Goal: Transaction & Acquisition: Obtain resource

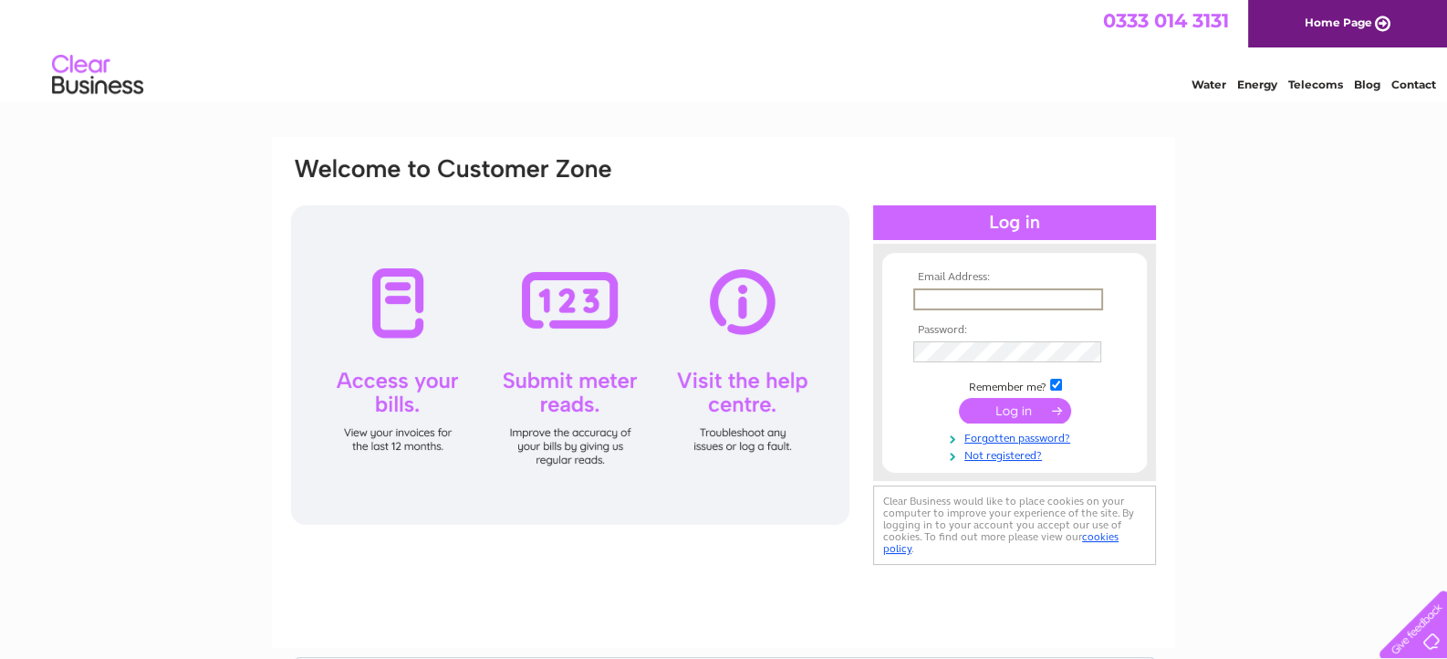
click at [991, 290] on input "text" at bounding box center [1009, 299] width 190 height 22
type input "mxhair@outlook.com"
click at [959, 398] on input "submit" at bounding box center [1015, 411] width 112 height 26
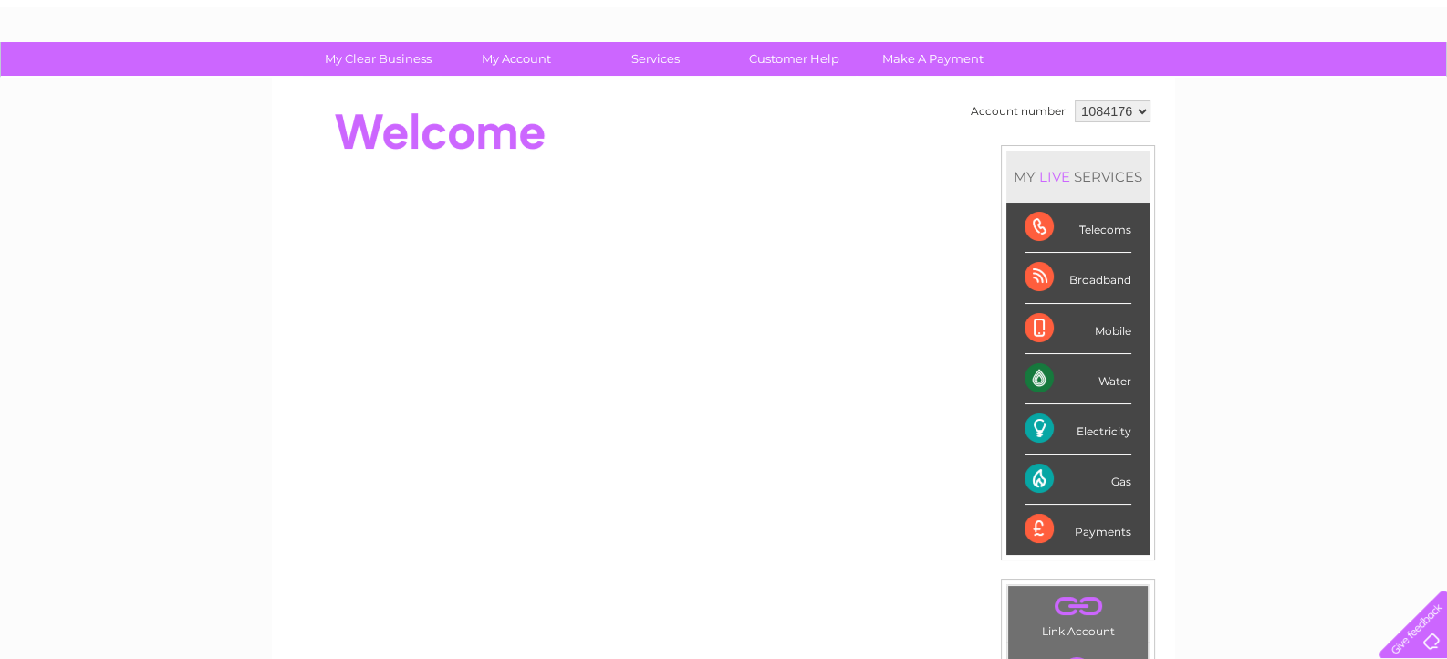
scroll to position [92, 0]
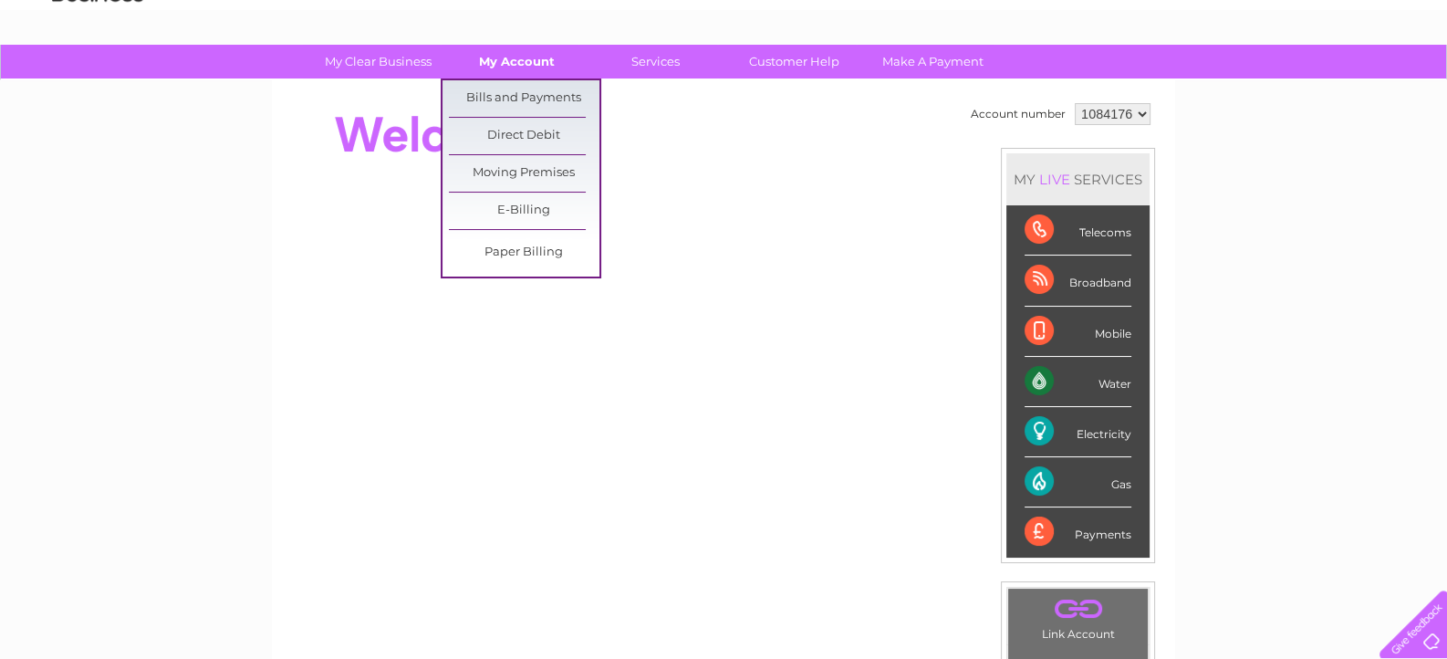
click at [545, 60] on link "My Account" at bounding box center [517, 62] width 151 height 34
click at [556, 96] on link "Bills and Payments" at bounding box center [524, 98] width 151 height 37
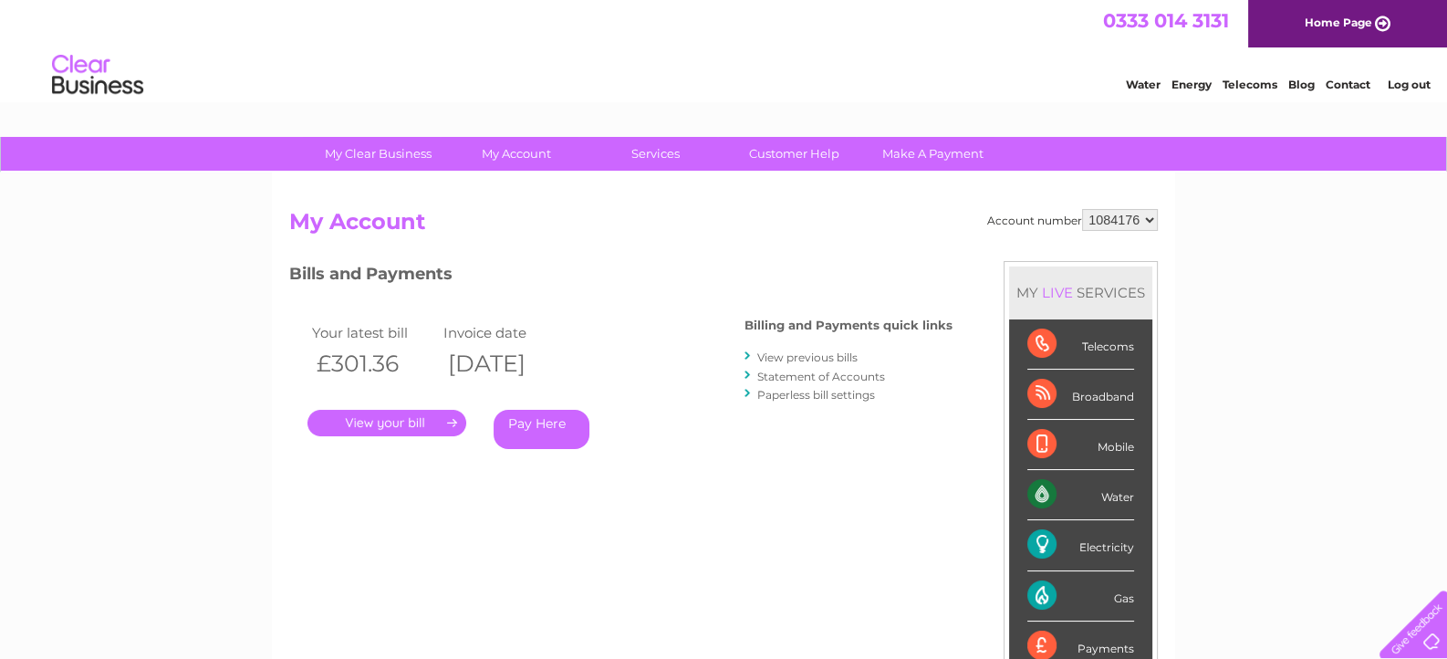
click at [394, 428] on link "." at bounding box center [387, 423] width 159 height 26
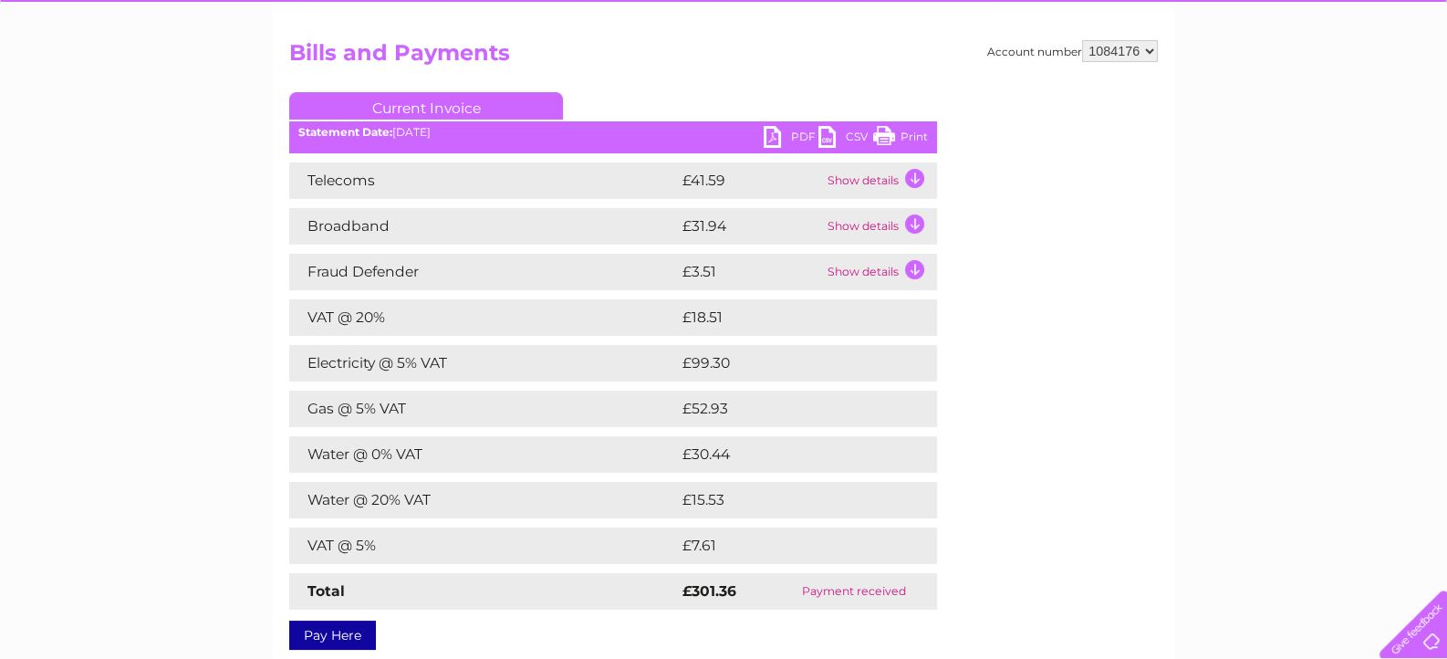
scroll to position [142, 0]
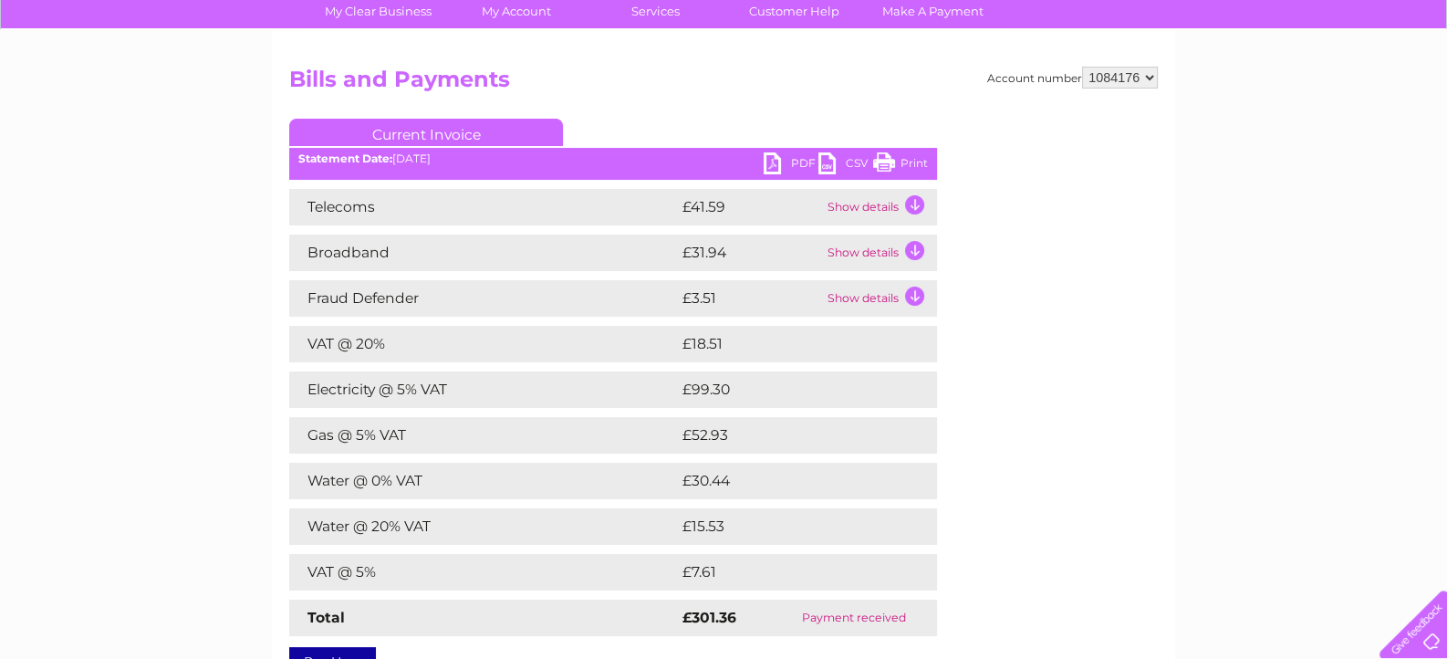
click at [885, 161] on link "Print" at bounding box center [900, 165] width 55 height 26
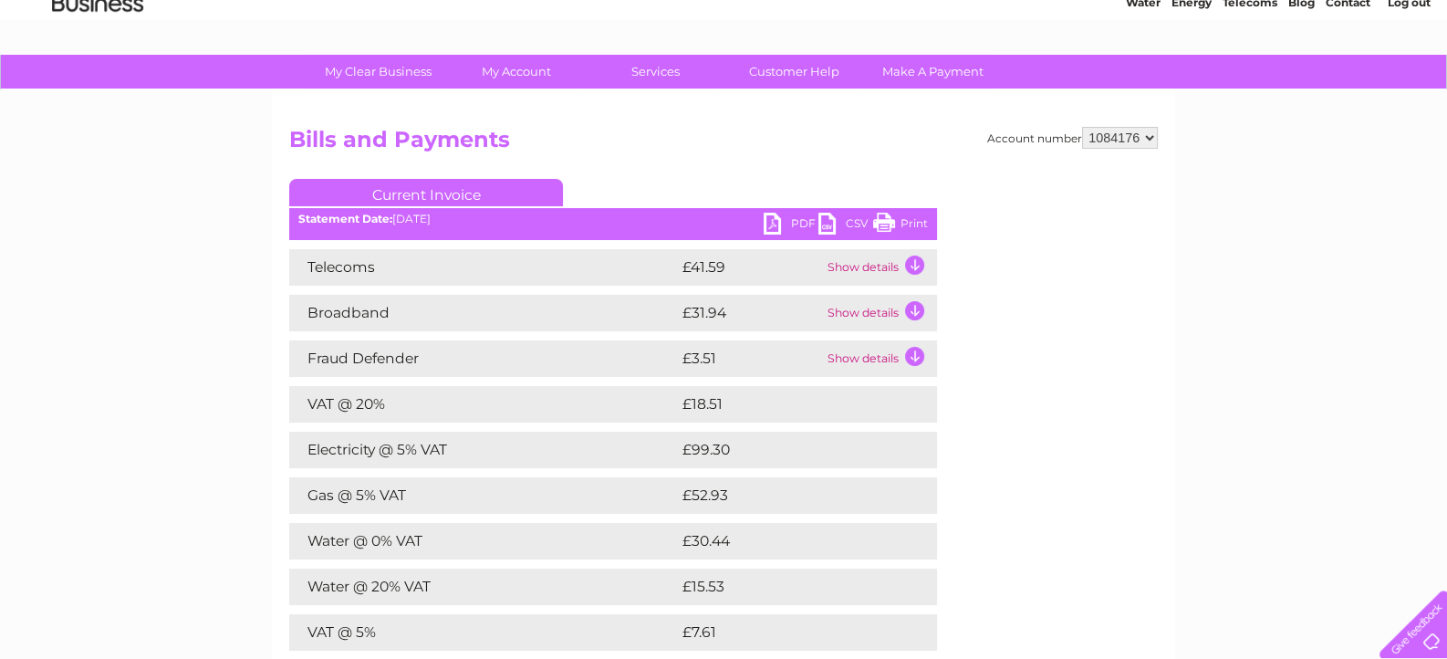
scroll to position [69, 0]
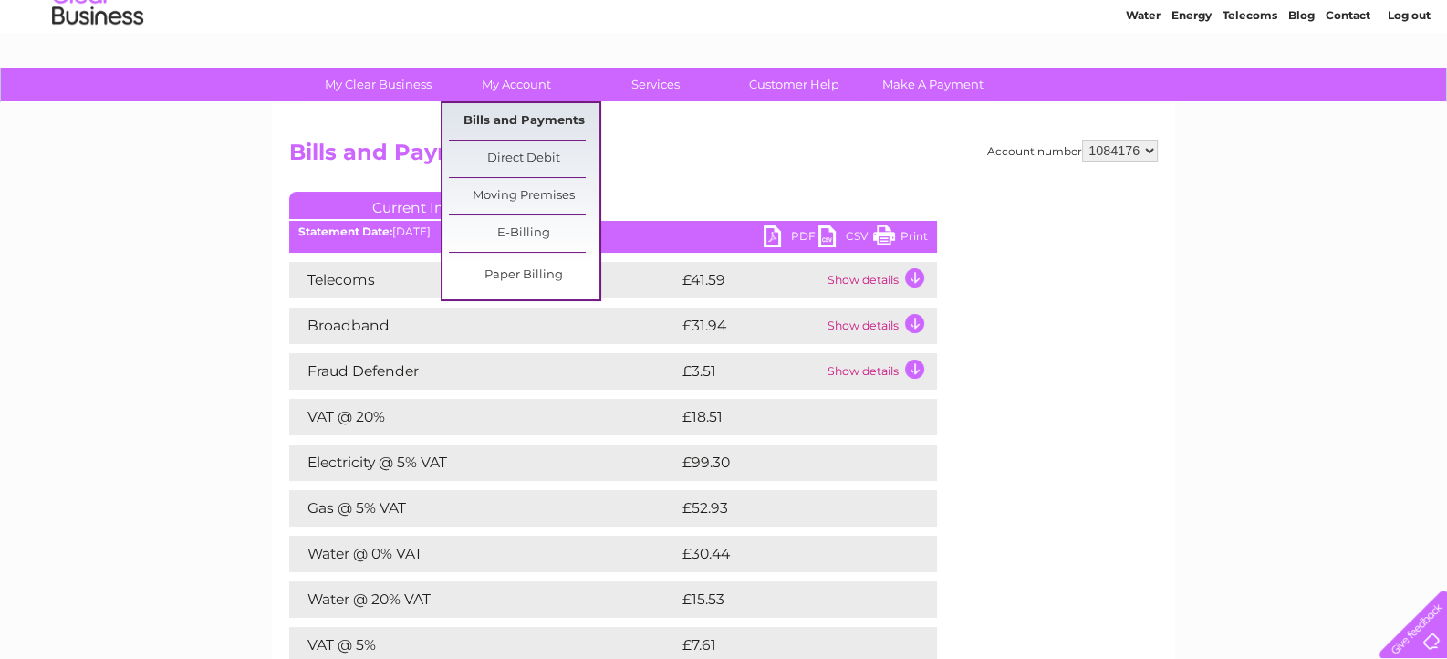
click at [520, 131] on link "Bills and Payments" at bounding box center [524, 121] width 151 height 37
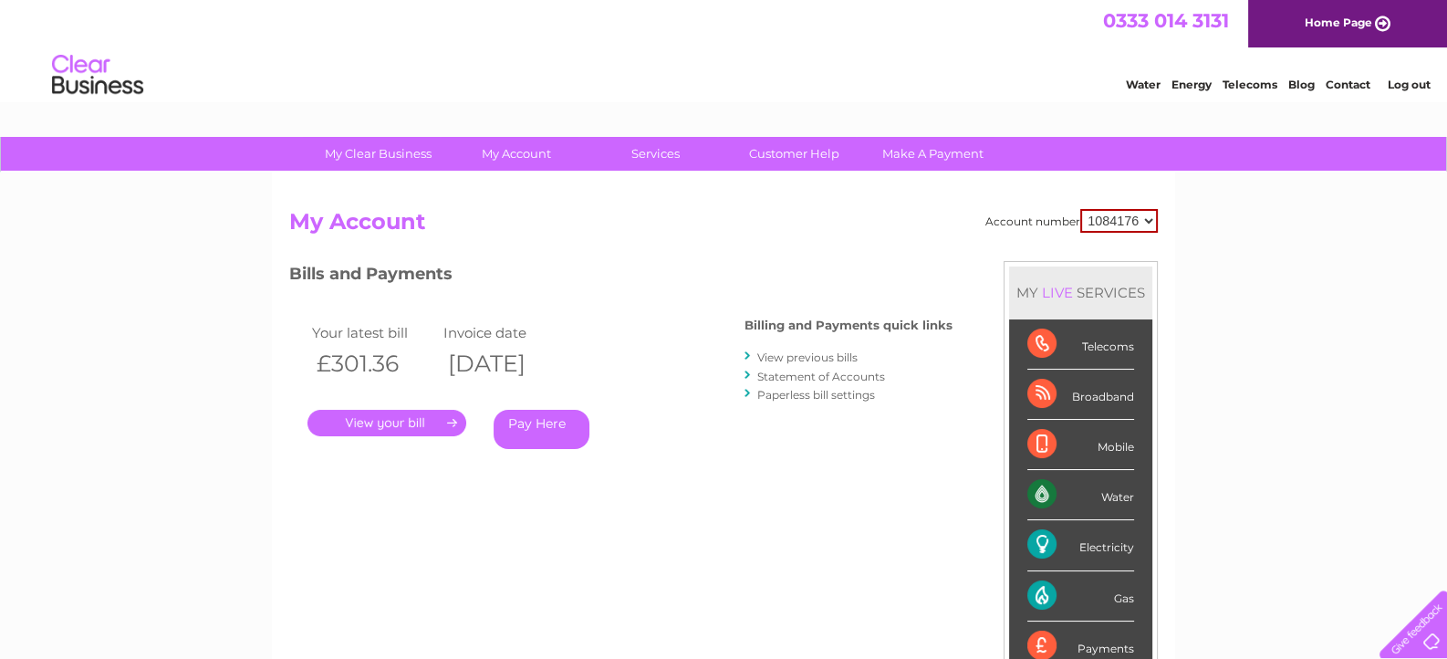
click at [790, 358] on link "View previous bills" at bounding box center [808, 357] width 100 height 14
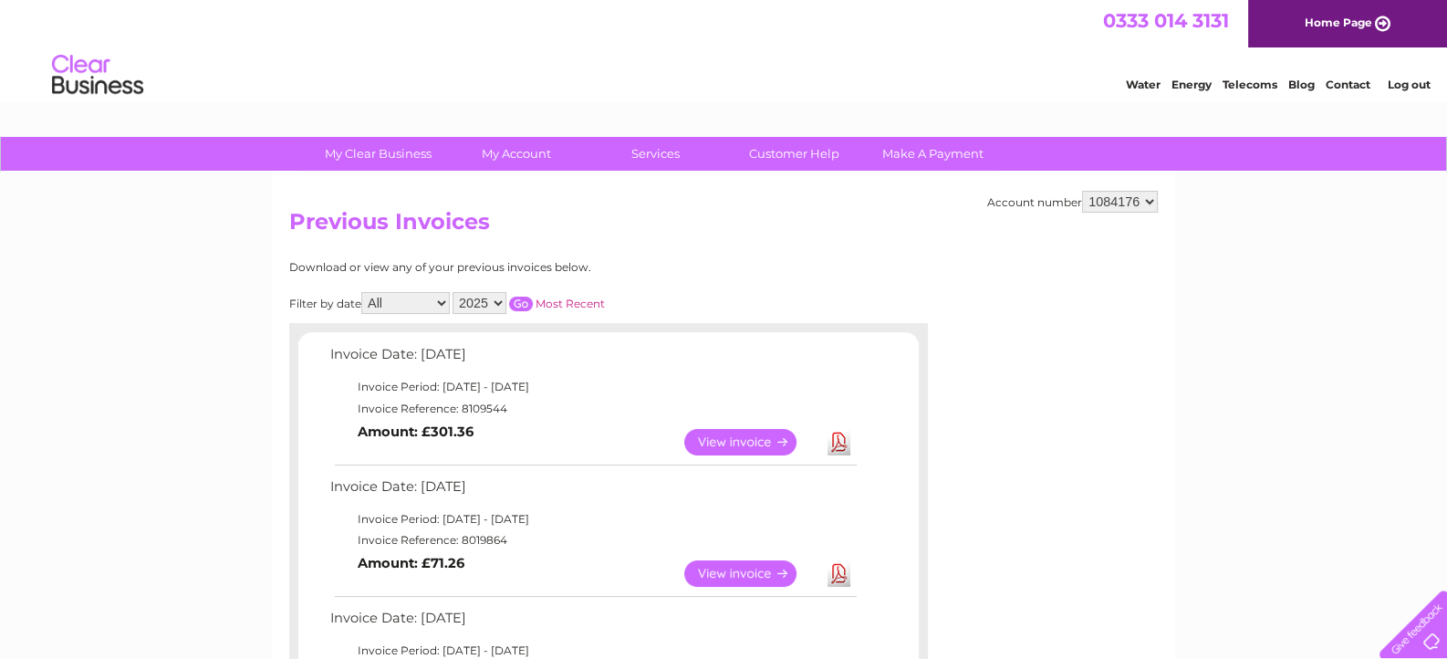
click at [765, 579] on link "View" at bounding box center [752, 573] width 134 height 26
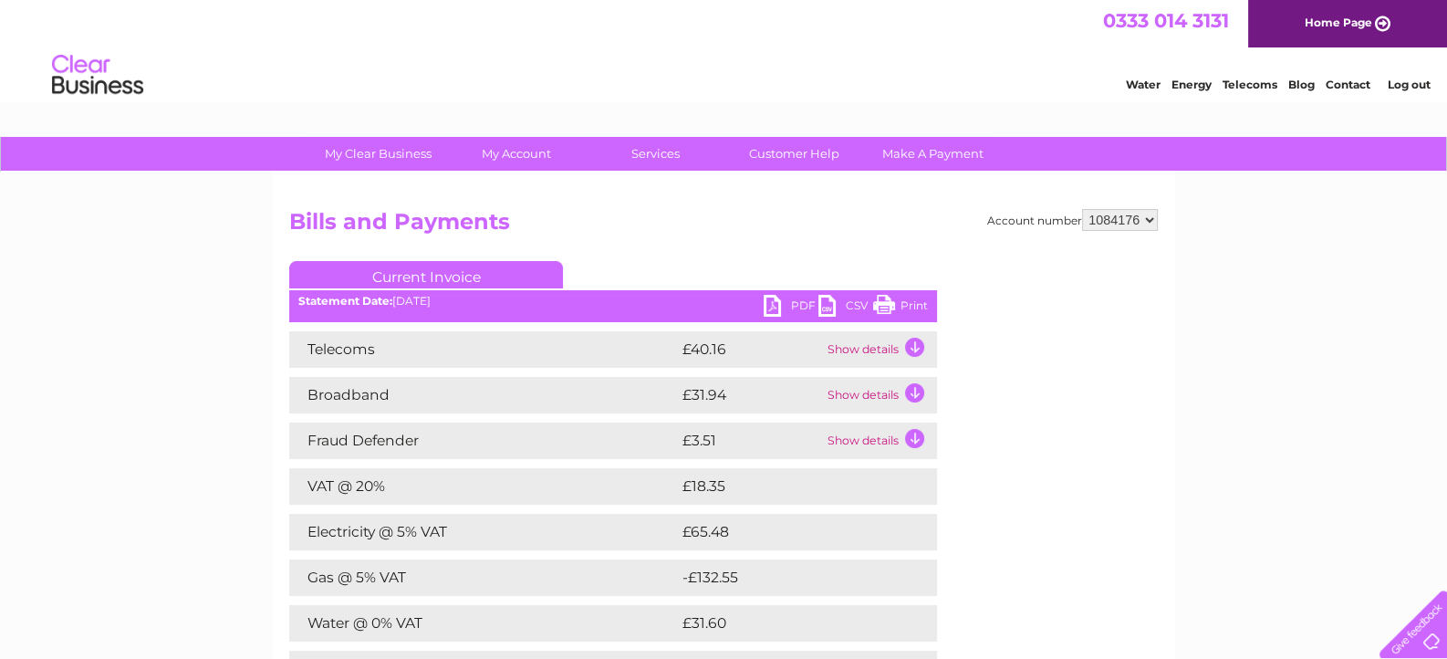
click at [777, 301] on link "PDF" at bounding box center [791, 308] width 55 height 26
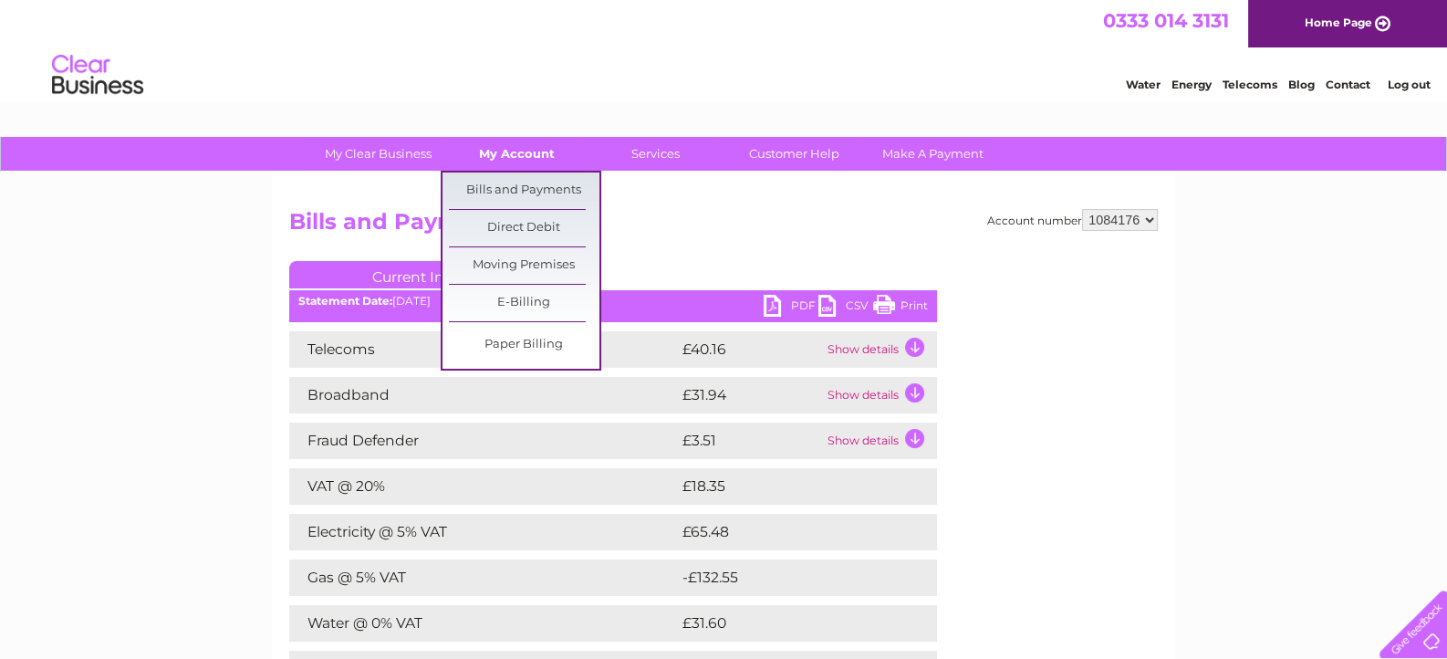
click at [526, 147] on link "My Account" at bounding box center [517, 154] width 151 height 34
click at [538, 182] on link "Bills and Payments" at bounding box center [524, 190] width 151 height 37
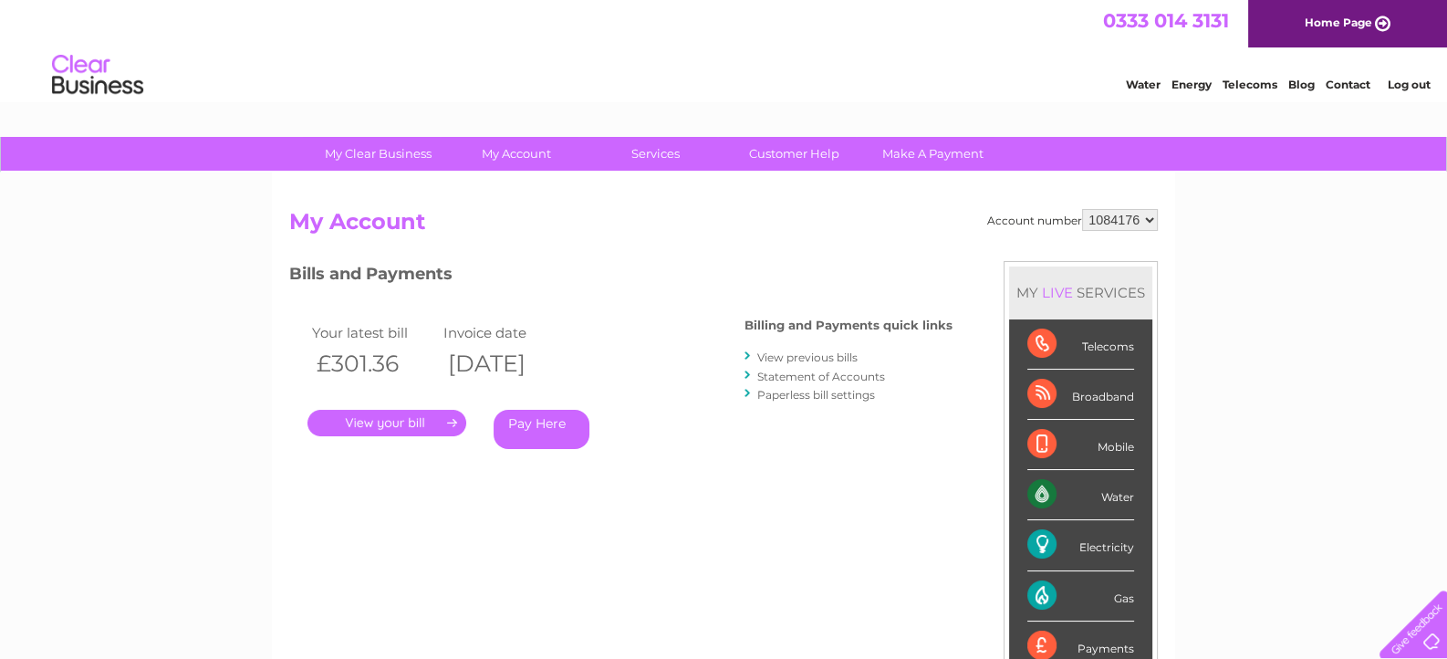
click at [794, 361] on link "View previous bills" at bounding box center [808, 357] width 100 height 14
click at [794, 354] on link "View previous bills" at bounding box center [808, 357] width 100 height 14
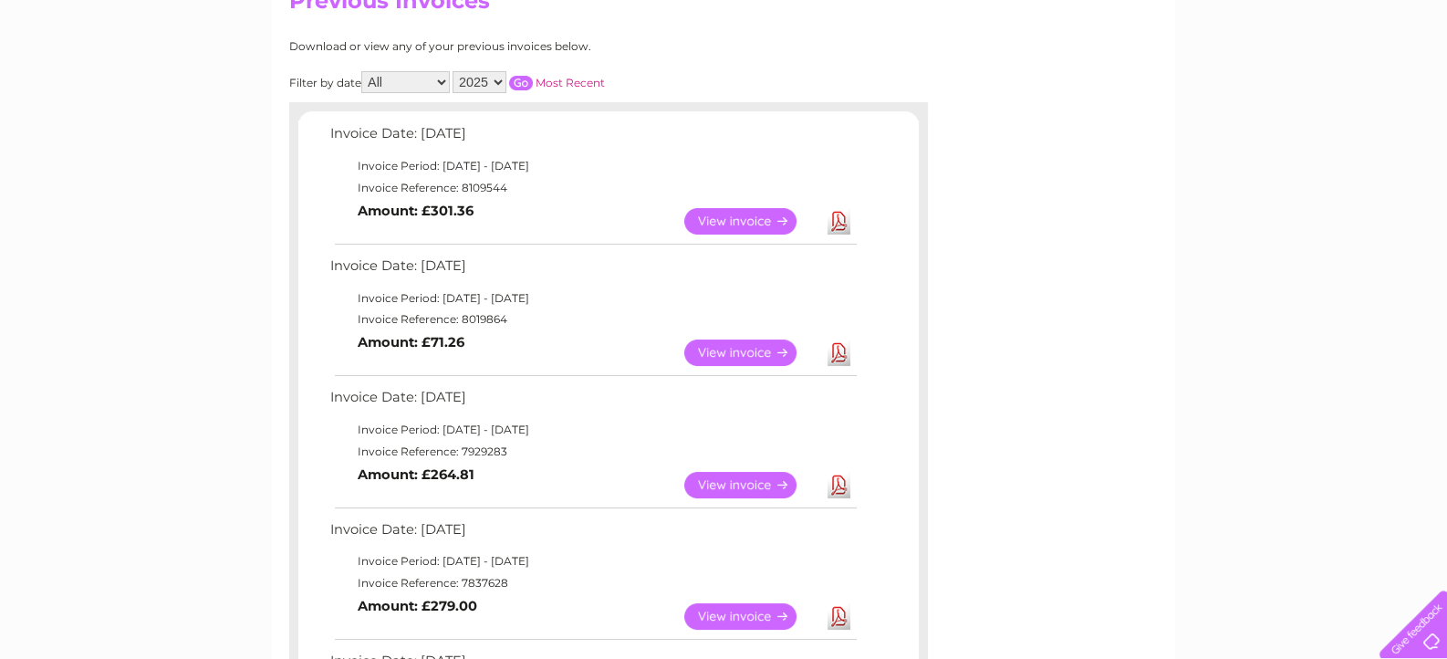
scroll to position [242, 0]
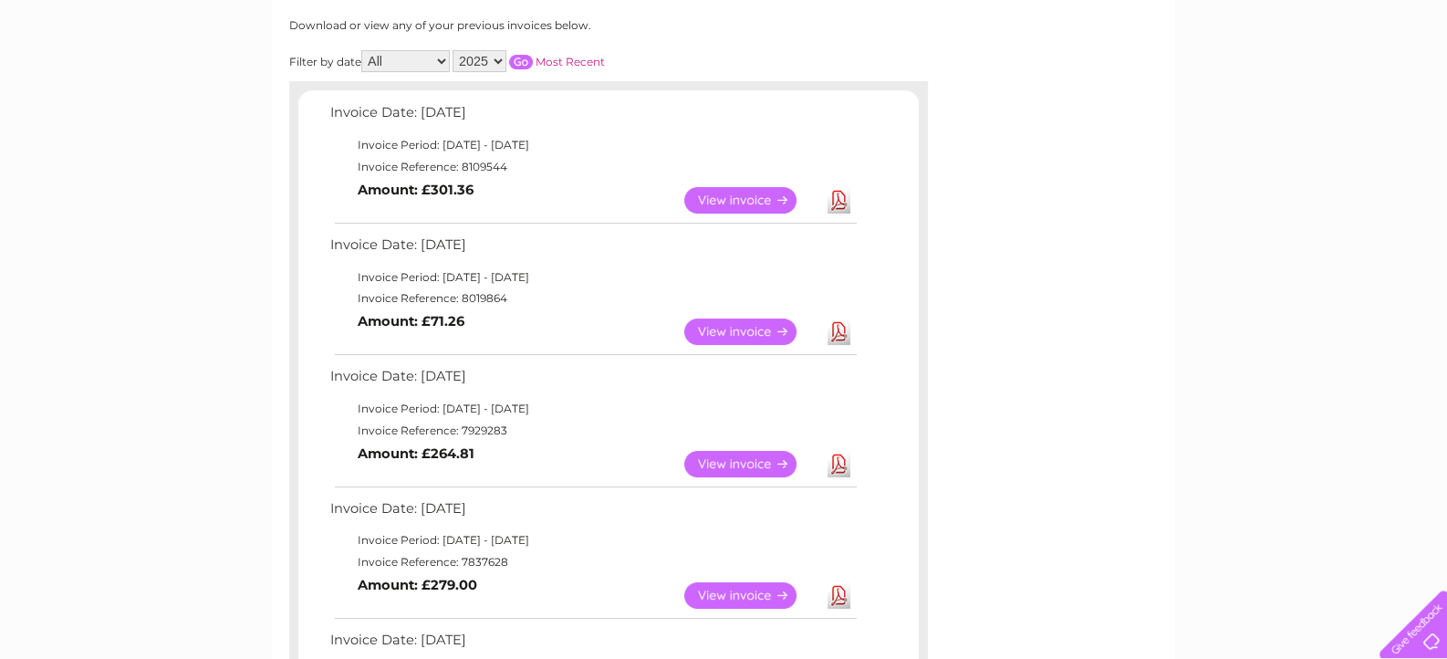
click at [833, 464] on link "Download" at bounding box center [839, 464] width 23 height 26
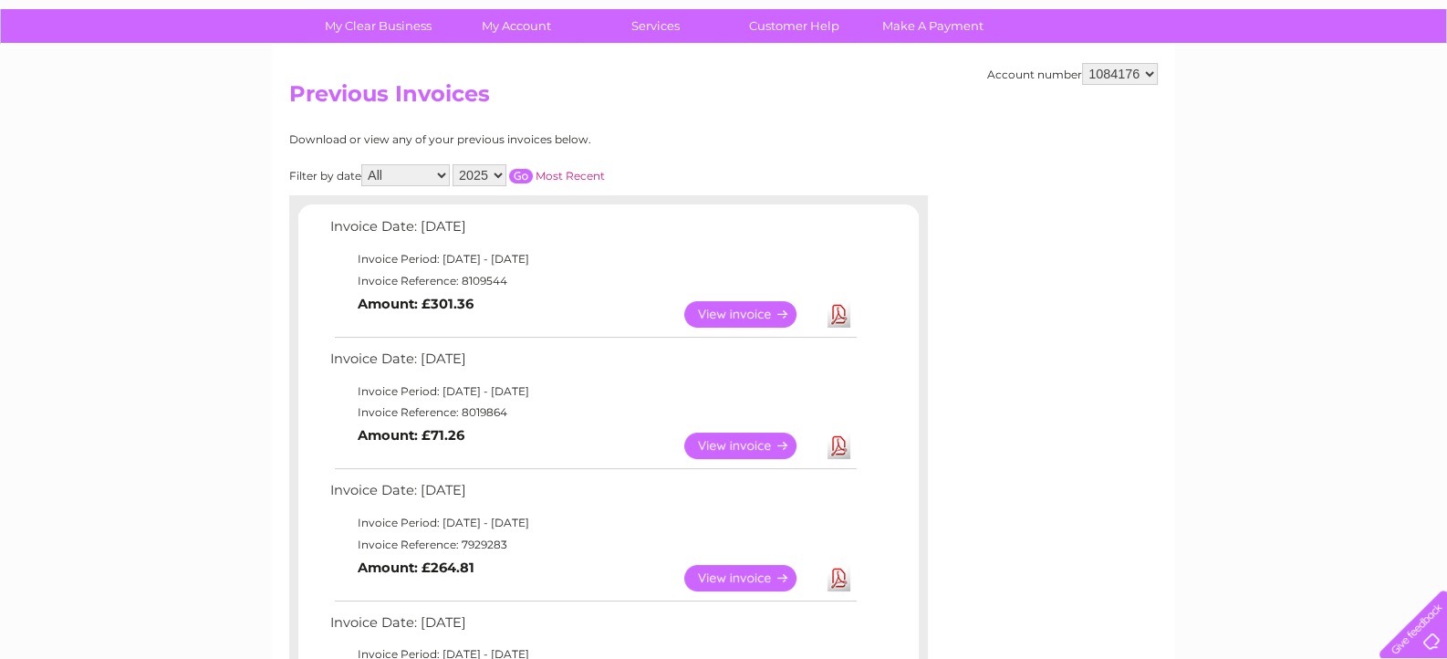
scroll to position [0, 0]
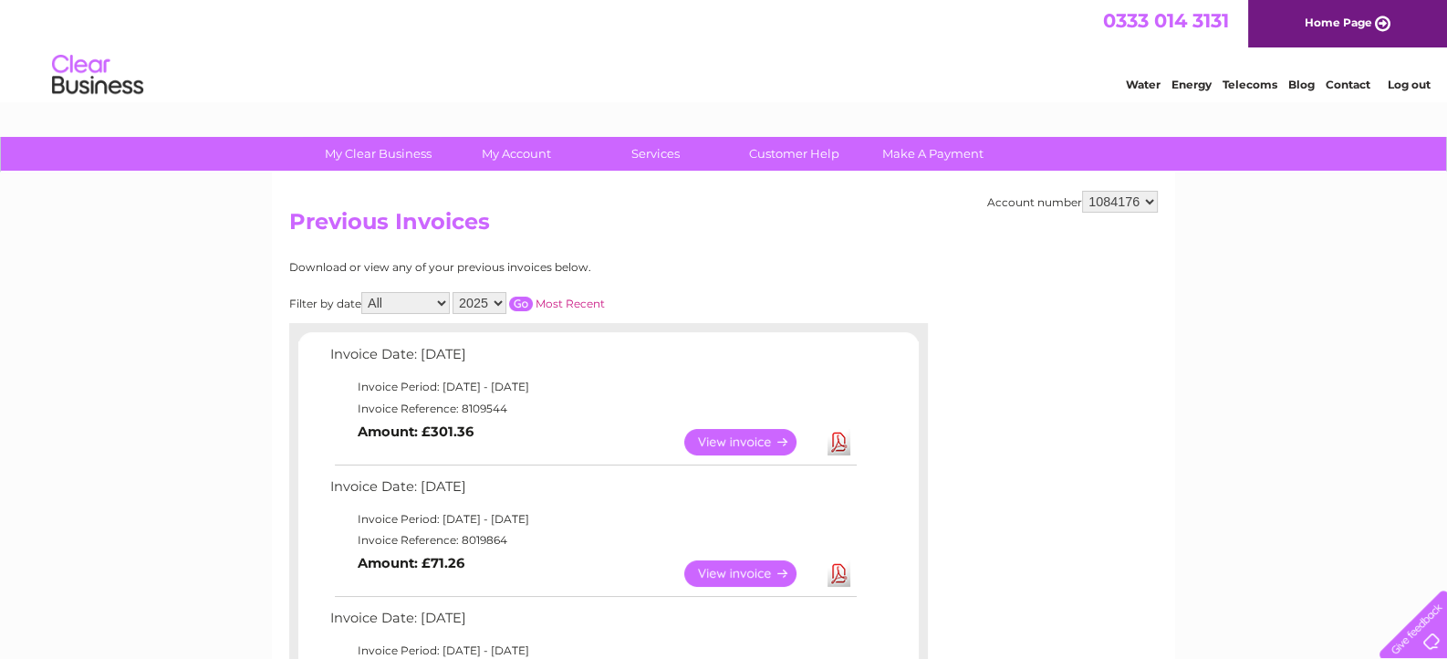
click at [1414, 80] on link "Log out" at bounding box center [1408, 85] width 43 height 14
